Goal: Transaction & Acquisition: Purchase product/service

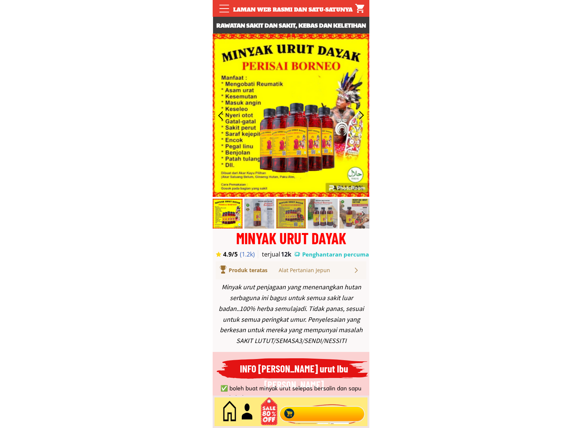
click at [328, 411] on div at bounding box center [322, 412] width 90 height 25
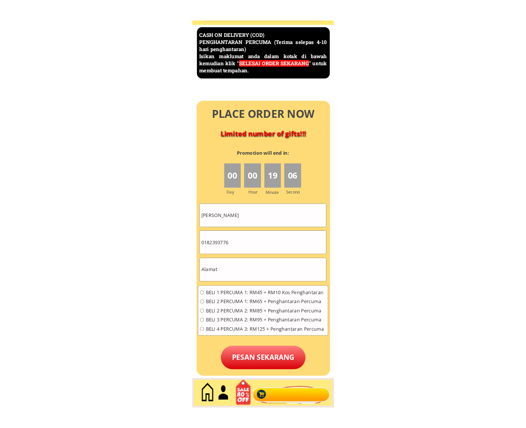
scroll to position [3235, 0]
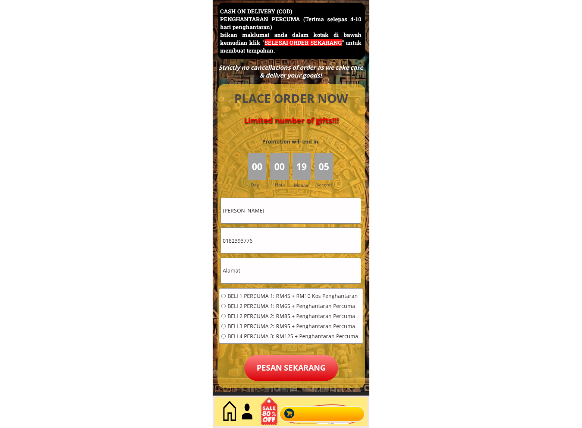
click at [294, 209] on input "[PERSON_NAME]" at bounding box center [291, 210] width 140 height 25
paste input "[PERSON_NAME]"
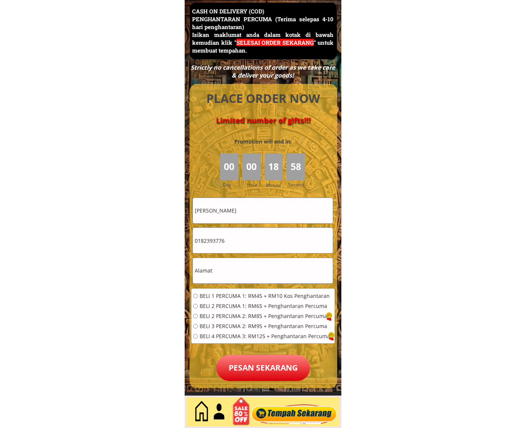
type input "[PERSON_NAME]"
click at [255, 245] on input "0182393776" at bounding box center [263, 240] width 140 height 25
paste input "42118285"
type input "0142118285"
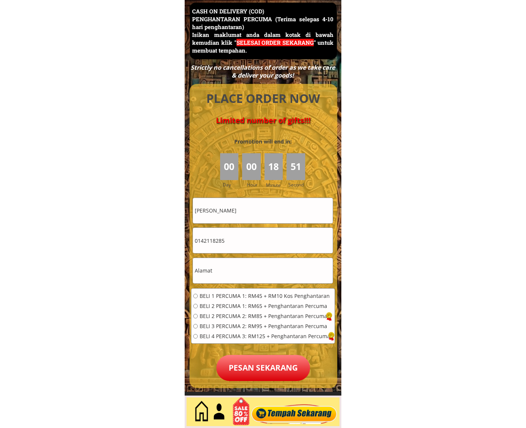
click at [252, 272] on input "text" at bounding box center [263, 270] width 140 height 25
paste input "No.19 jln sri mwrsingv30 [GEOGRAPHIC_DATA]"
type input "No.19 jln sri mwrsingv30 [GEOGRAPHIC_DATA]"
click at [240, 296] on span "BELI 1 PERCUMA 1: RM45 + RM10 Kos Penghantaran" at bounding box center [264, 295] width 130 height 5
radio input "true"
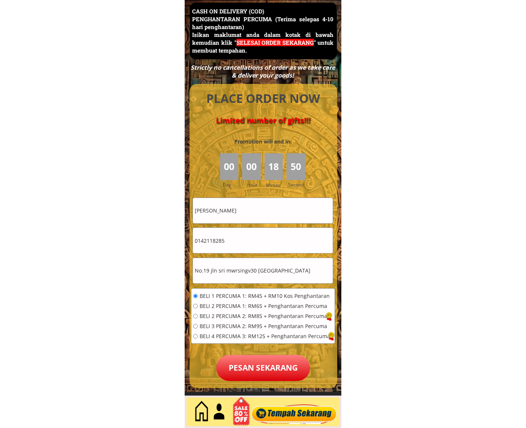
click at [257, 369] on p "Pesan sekarang" at bounding box center [263, 368] width 94 height 26
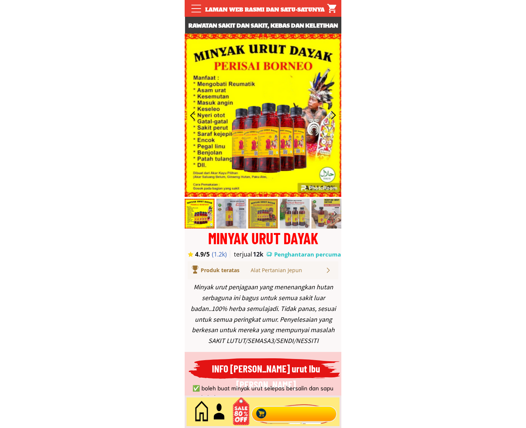
click at [293, 402] on div at bounding box center [294, 412] width 90 height 25
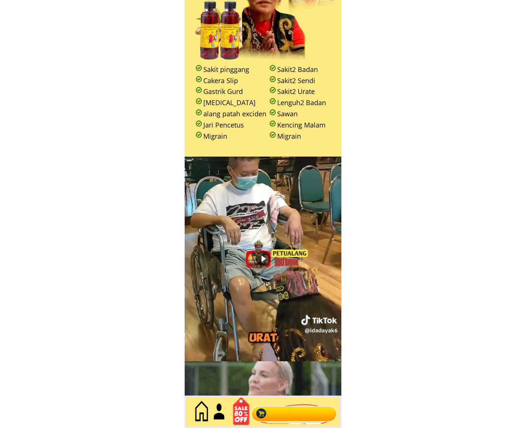
click at [299, 412] on div at bounding box center [294, 412] width 90 height 25
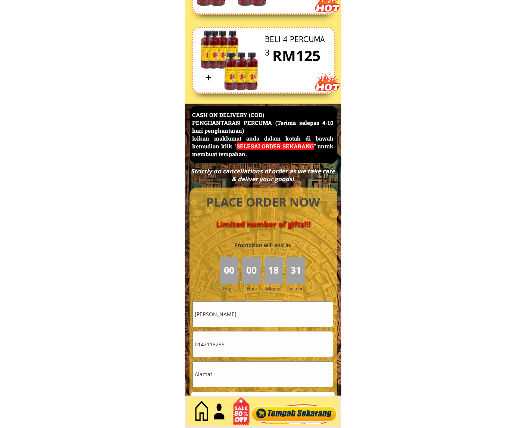
scroll to position [3235, 0]
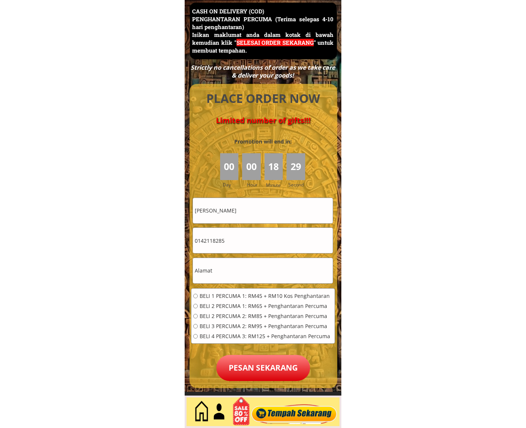
click at [254, 210] on input "[PERSON_NAME]" at bounding box center [263, 210] width 140 height 25
paste input "Kho Sun lek"
type input "Kho Sun lek"
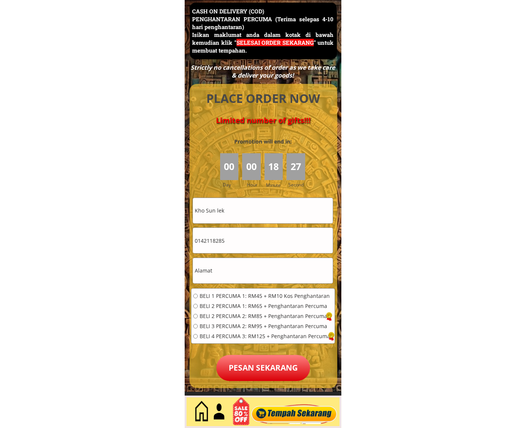
click at [237, 250] on input "0142118285" at bounding box center [263, 240] width 140 height 25
paste input "64476011"
type input "0164476011"
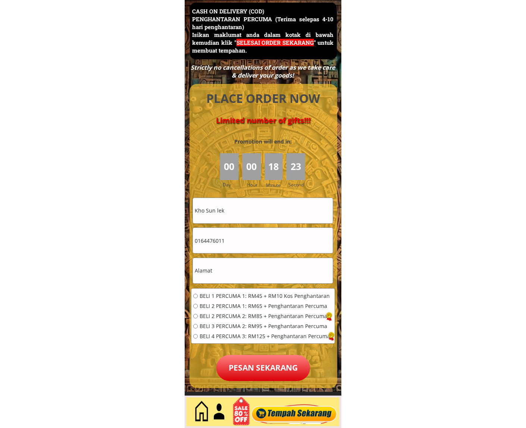
click at [256, 271] on input "text" at bounding box center [263, 270] width 140 height 25
paste input "Kuala Lumpur, 14, Malaysia"
type input "Kuala Lumpur, 14, Malaysia"
click at [241, 298] on span "BELI 1 PERCUMA 1: RM45 + RM10 Kos Penghantaran" at bounding box center [264, 295] width 130 height 5
radio input "true"
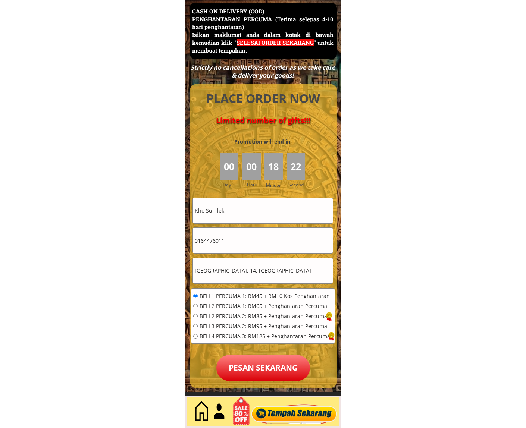
click at [257, 360] on p "Pesan sekarang" at bounding box center [263, 368] width 94 height 26
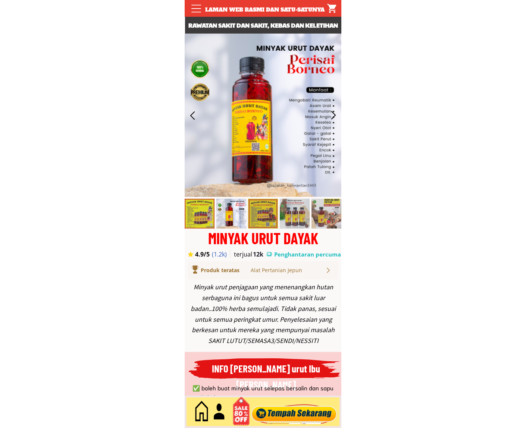
click at [287, 403] on div at bounding box center [294, 412] width 90 height 25
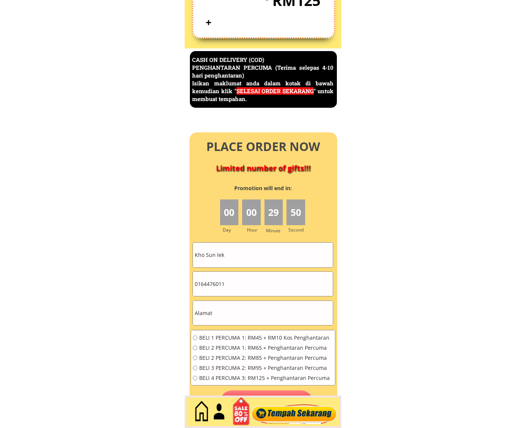
scroll to position [3235, 0]
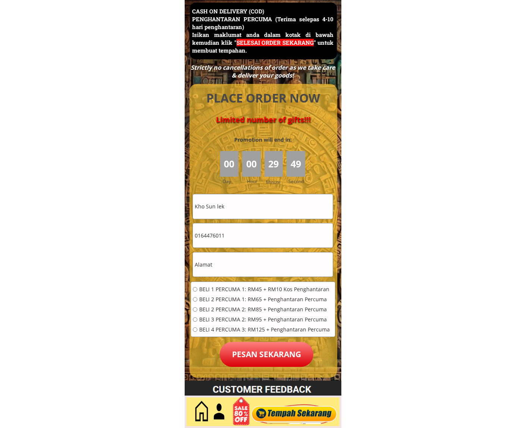
click at [273, 204] on input "Kho Sun lek" at bounding box center [263, 206] width 140 height 24
paste input "Norizan Bin Osman"
type input "Norizan Bin Osman"
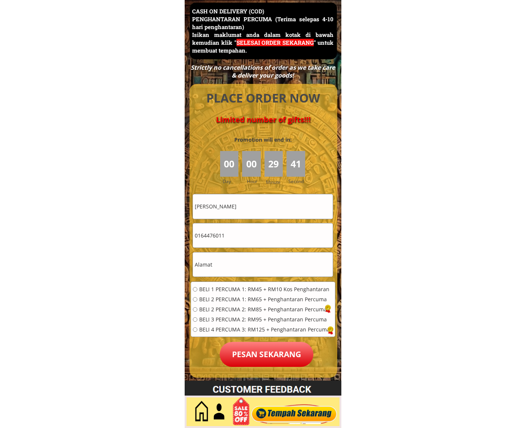
click at [245, 239] on input "0164476011" at bounding box center [263, 235] width 140 height 24
drag, startPoint x: 245, startPoint y: 239, endPoint x: 237, endPoint y: 264, distance: 25.6
click at [245, 240] on input "0164476011" at bounding box center [263, 235] width 140 height 24
click at [237, 265] on input "text" at bounding box center [263, 264] width 140 height 24
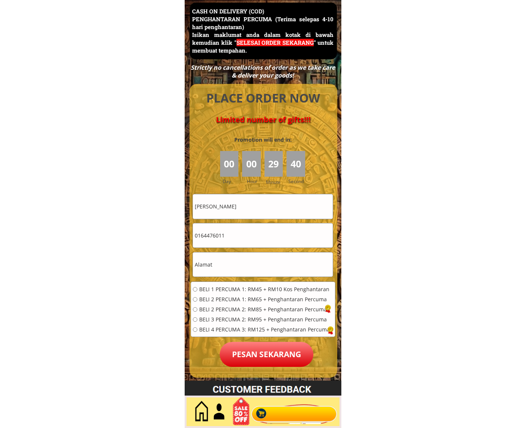
paste input "B2 7 07 Desa Mentari pjs6/5G petaling Jaya"
type input "B2 7 07 Desa Mentari pjs6/5G petaling Jaya"
click at [252, 268] on input "B2 7 07 Desa Mentari pjs6/5G petaling Jaya" at bounding box center [263, 264] width 140 height 24
click at [258, 241] on input "0164476011" at bounding box center [263, 235] width 140 height 24
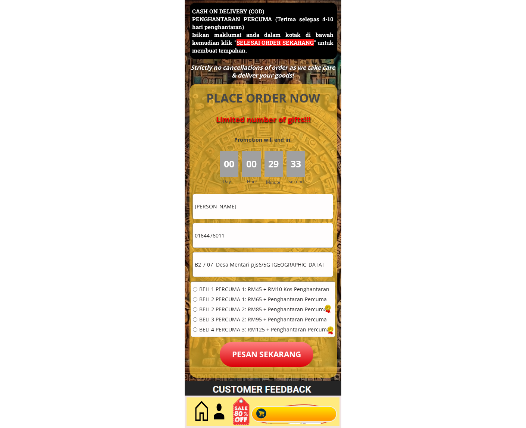
click at [258, 241] on input "0164476011" at bounding box center [263, 235] width 140 height 24
paste input "32437847"
type input "0132437847"
click at [241, 285] on div "BELI 1 PERCUMA 1: RM45 + RM10 Kos Penghantaran BELI 2 PERCUMA 1: RM65 + Penghan…" at bounding box center [263, 312] width 144 height 60
click at [251, 289] on span "BELI 1 PERCUMA 1: RM45 + RM10 Kos Penghantaran" at bounding box center [264, 289] width 130 height 5
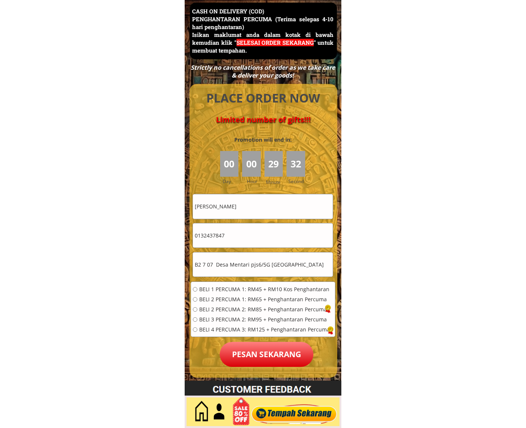
radio input "true"
click at [252, 362] on p "Pesan sekarang" at bounding box center [267, 354] width 94 height 25
